Goal: Task Accomplishment & Management: Complete application form

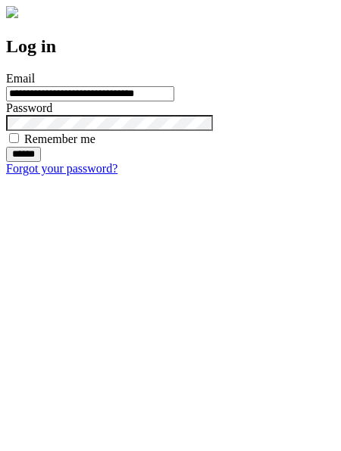
type input "**********"
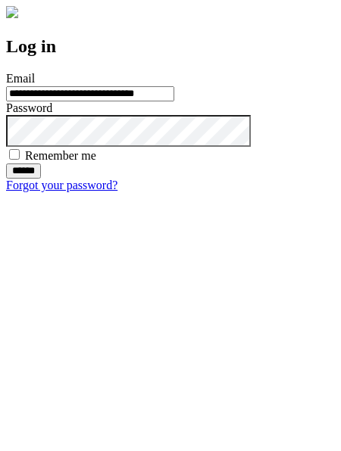
click at [41, 179] on input "******" at bounding box center [23, 171] width 35 height 15
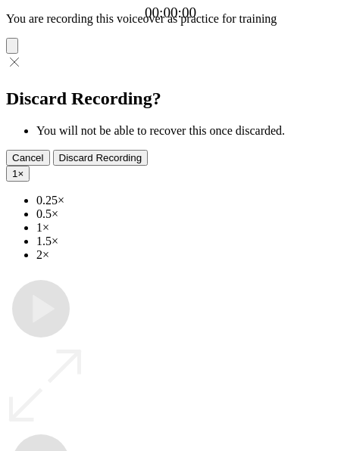
type input "**********"
